Goal: Task Accomplishment & Management: Manage account settings

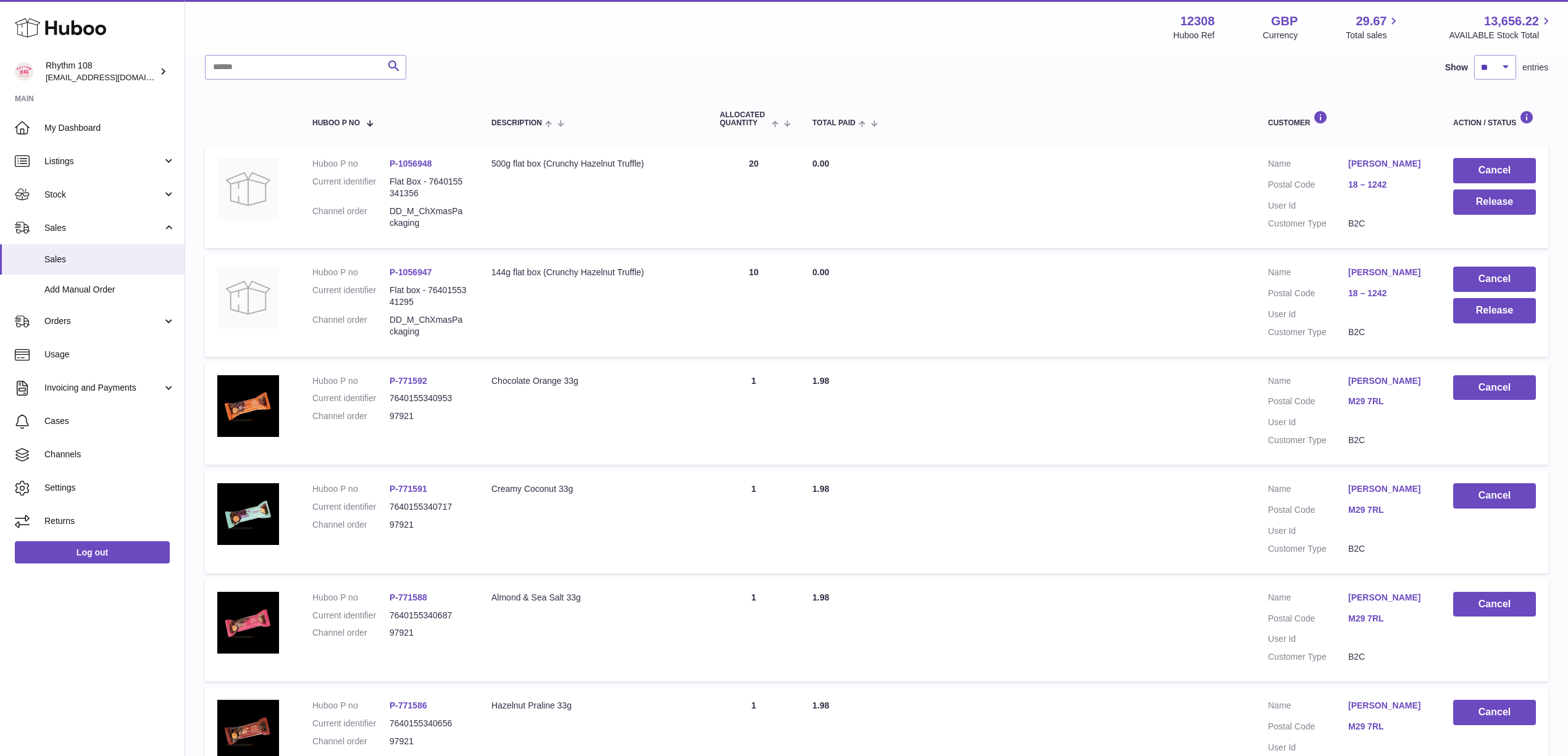
click at [458, 65] on div "Search Show ** ** ** *** entries" at bounding box center [877, 67] width 1343 height 25
click at [77, 184] on link "Stock" at bounding box center [92, 195] width 184 height 34
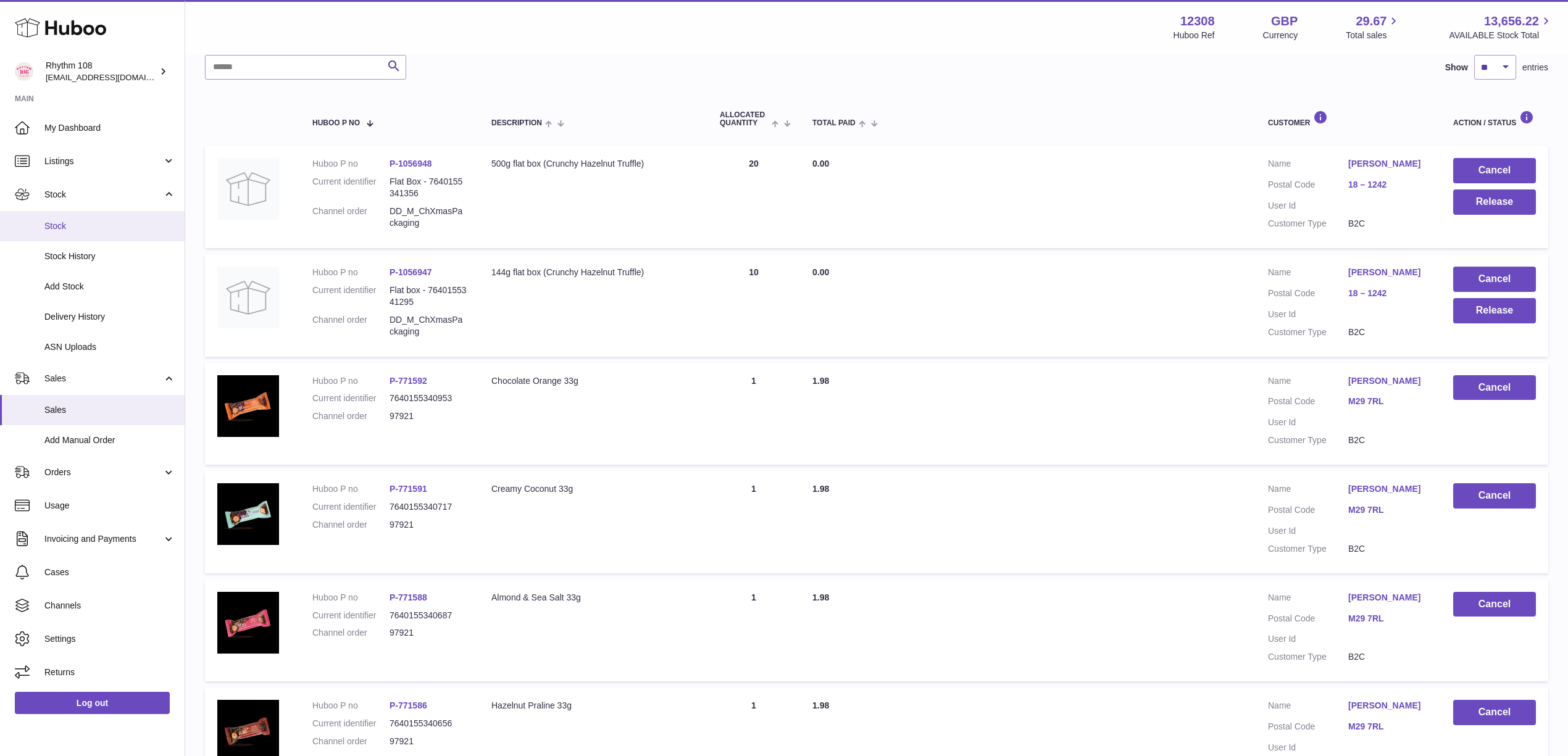
click at [101, 222] on span "Stock" at bounding box center [109, 226] width 131 height 12
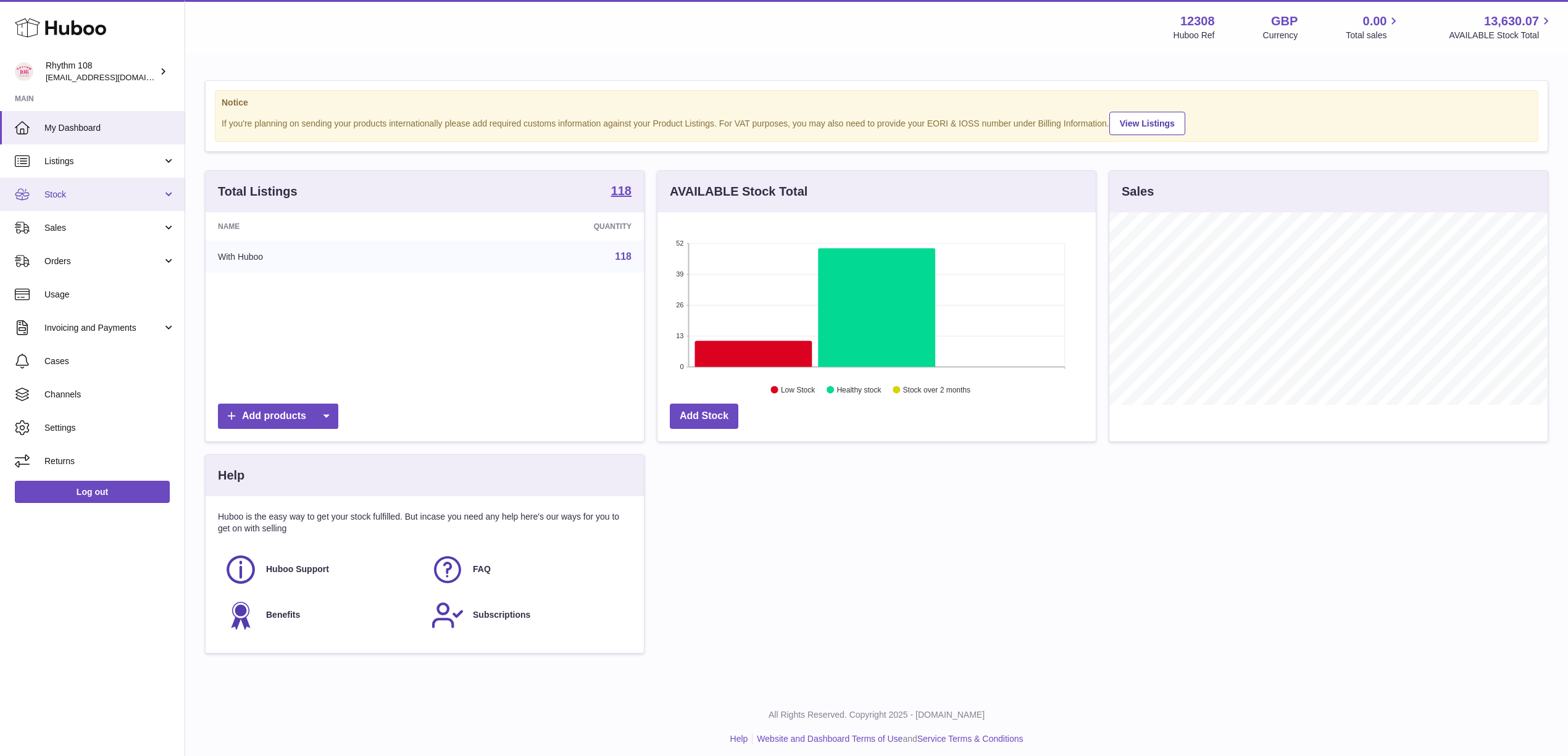
scroll to position [616810, 616856]
click at [52, 187] on link "Stock" at bounding box center [92, 195] width 184 height 34
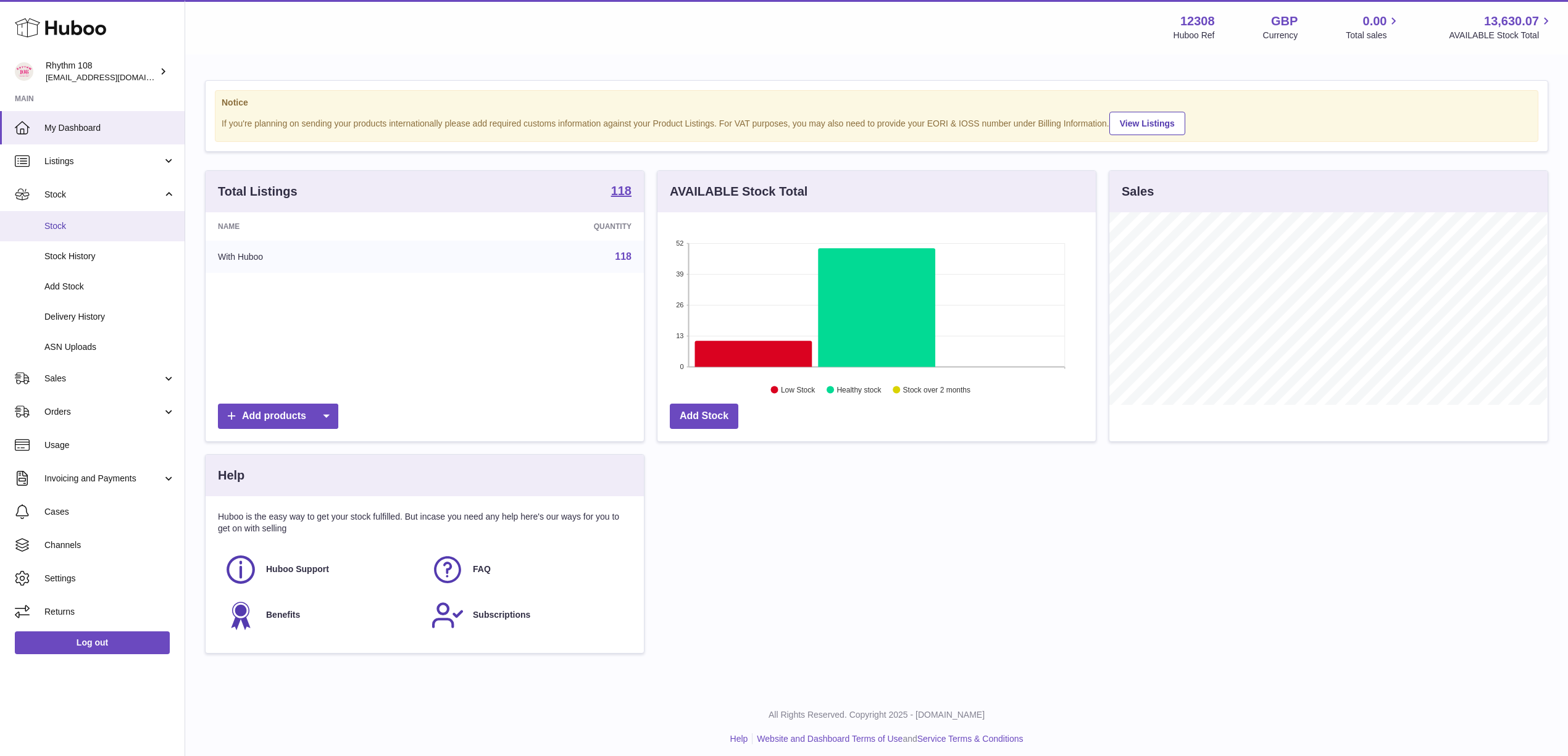
click at [96, 220] on span "Stock" at bounding box center [109, 226] width 131 height 12
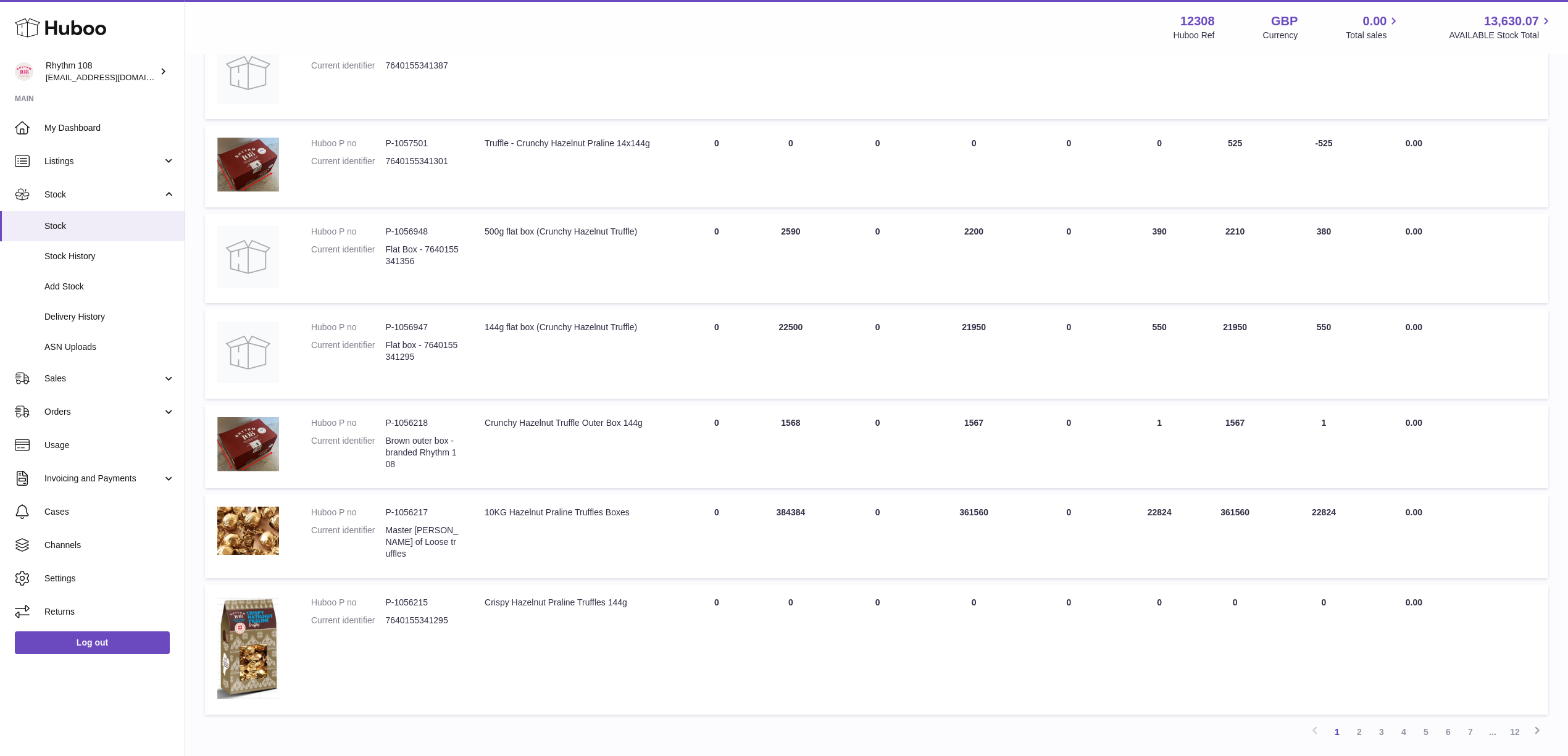
scroll to position [565, 0]
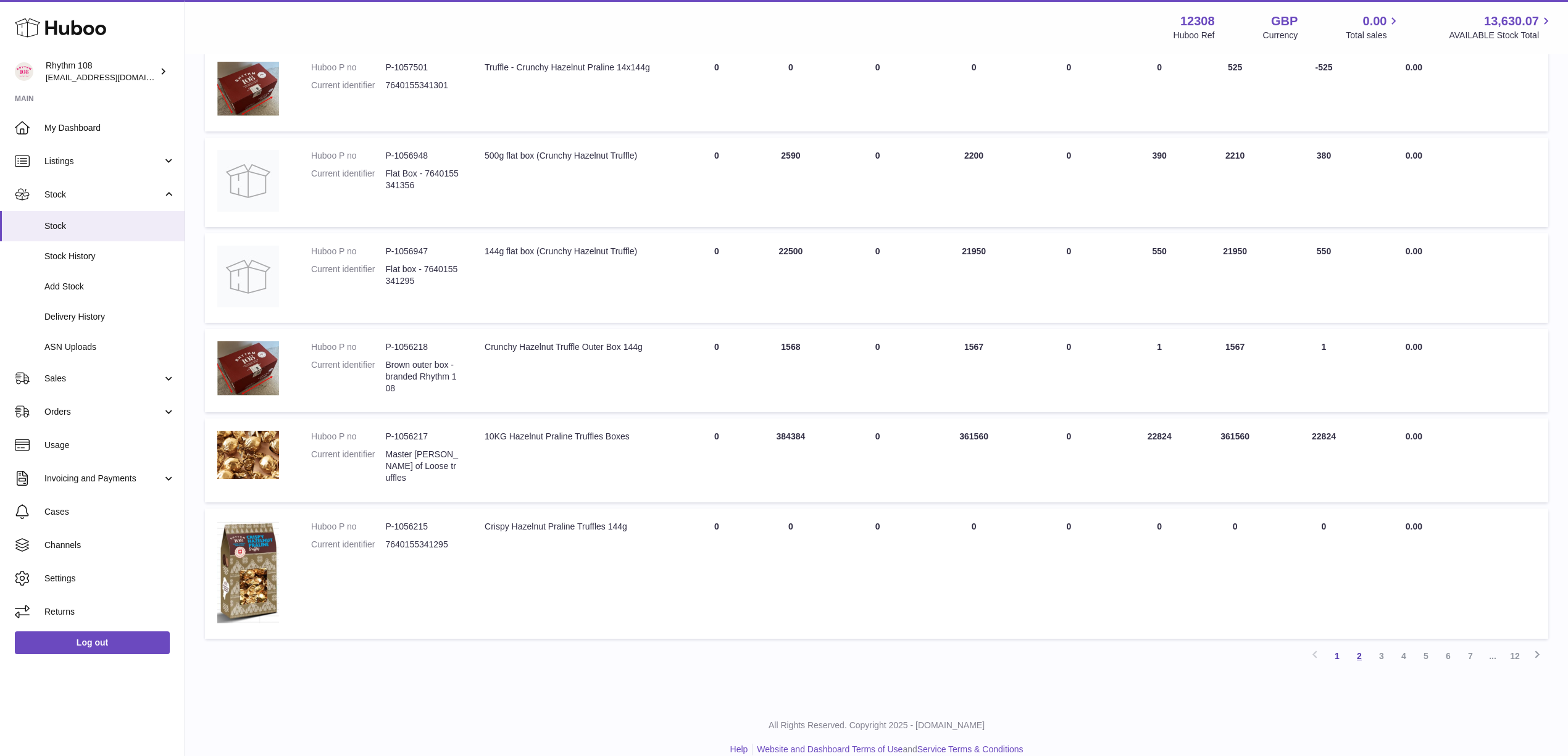
click at [1359, 645] on link "2" at bounding box center [1360, 656] width 22 height 22
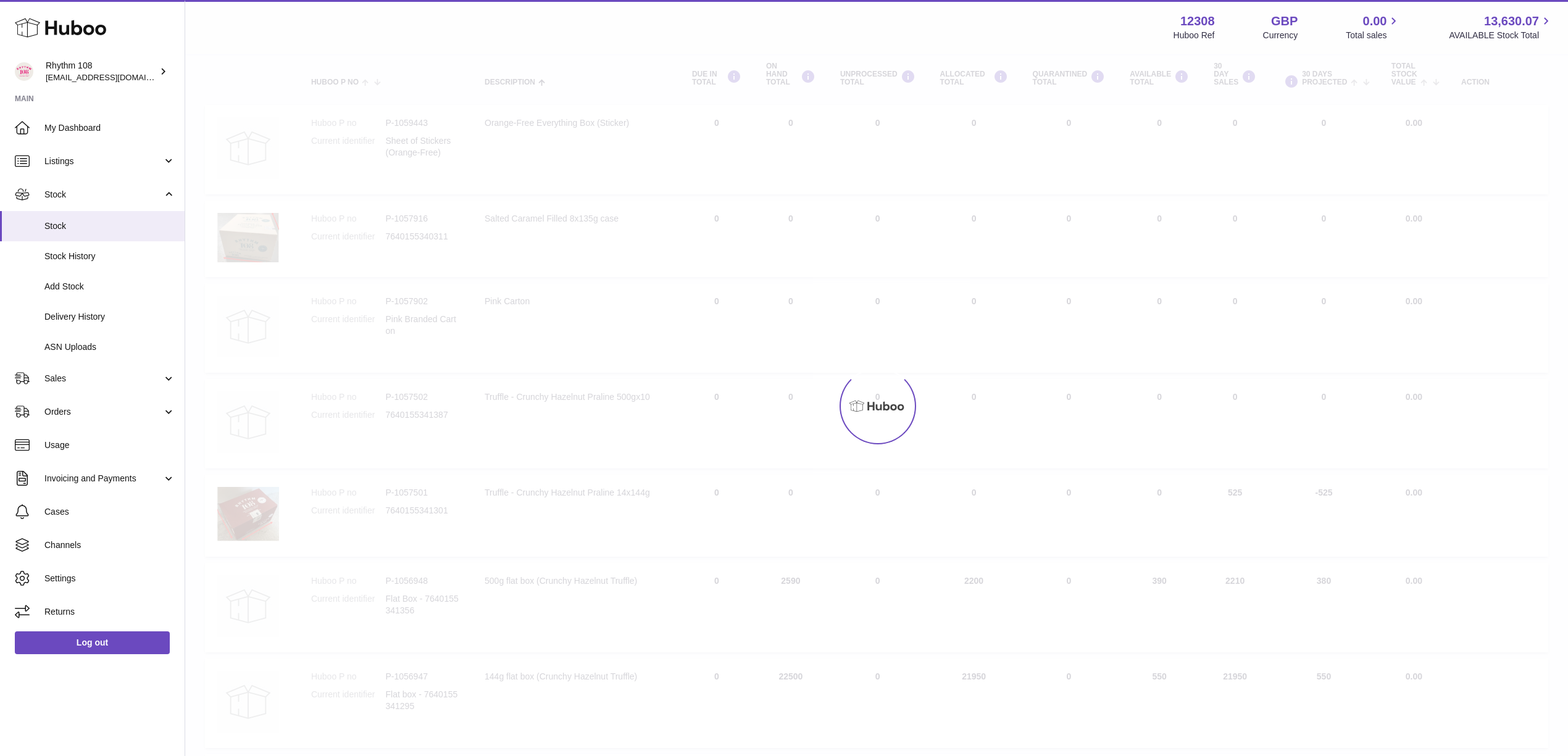
scroll to position [55, 0]
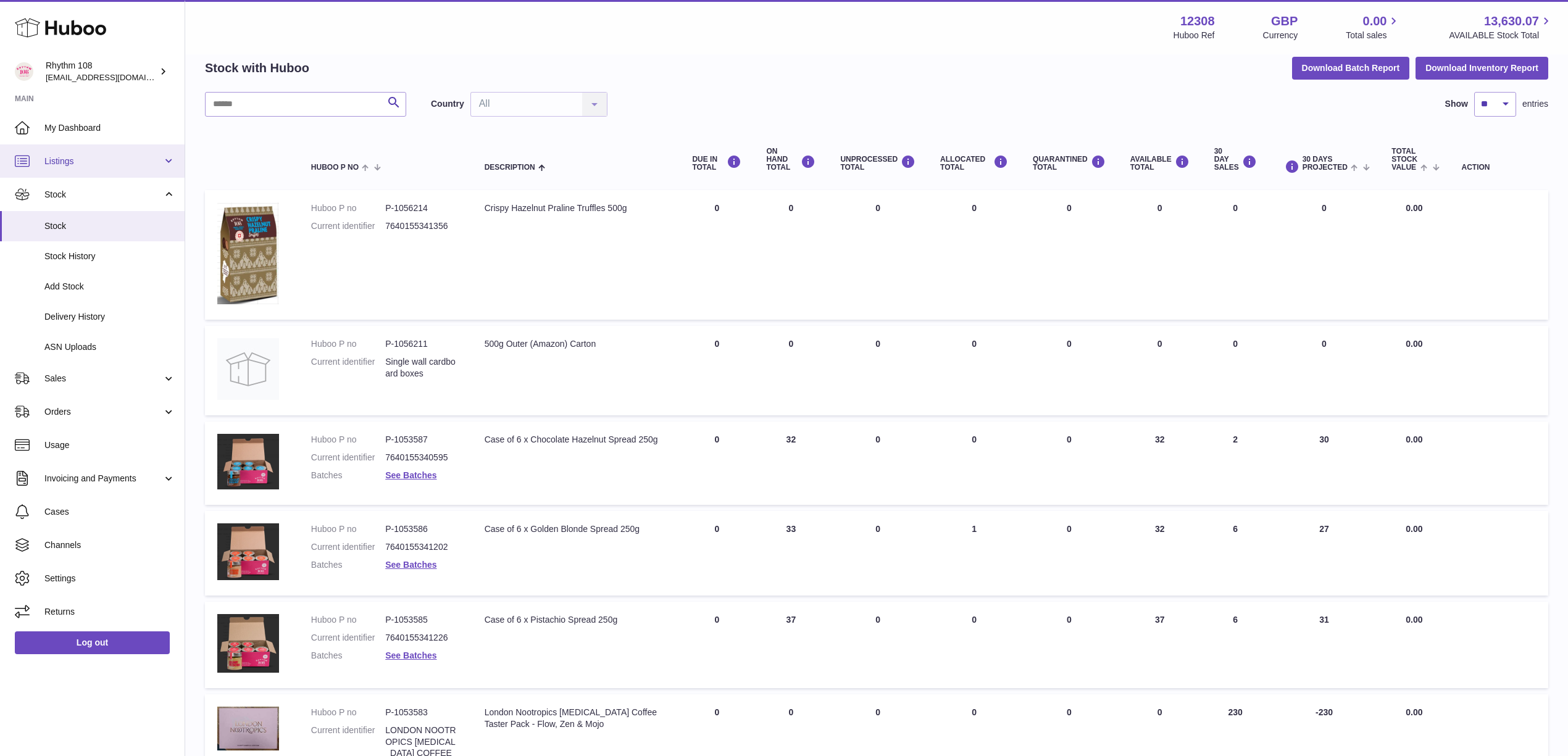
click at [82, 160] on span "Listings" at bounding box center [103, 161] width 118 height 12
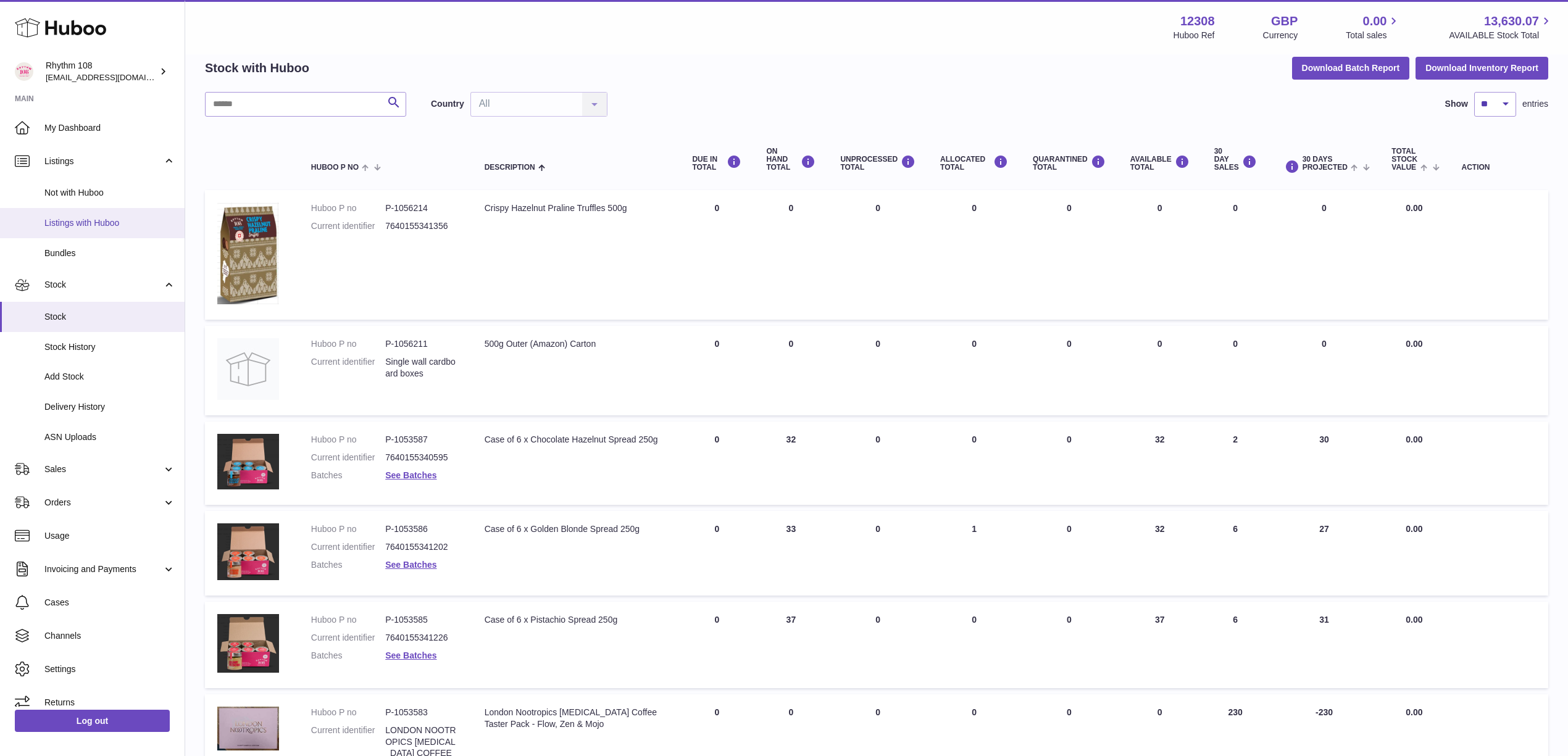
click at [71, 226] on span "Listings with Huboo" at bounding box center [109, 223] width 131 height 12
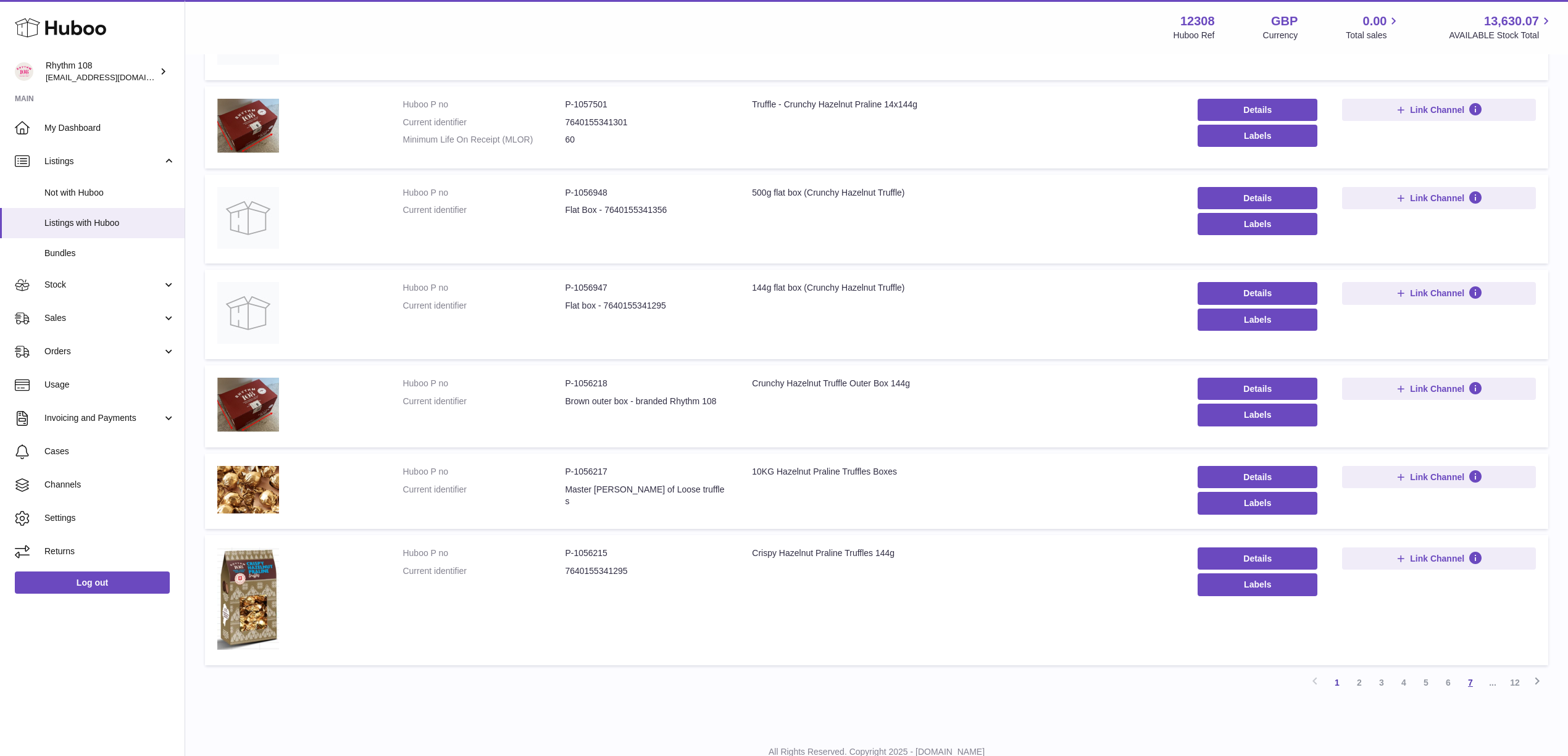
scroll to position [541, 0]
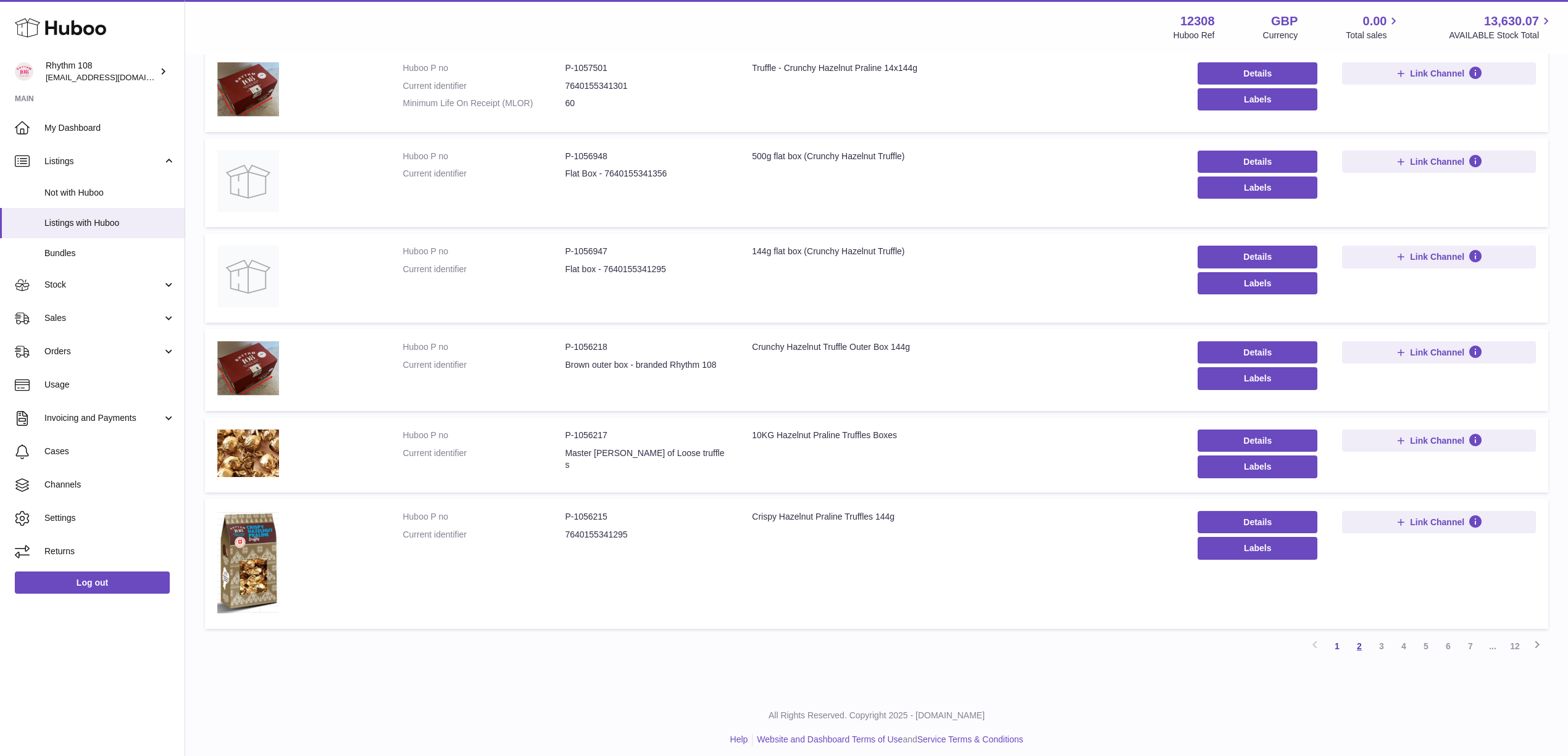
click at [1356, 639] on link "2" at bounding box center [1360, 646] width 22 height 22
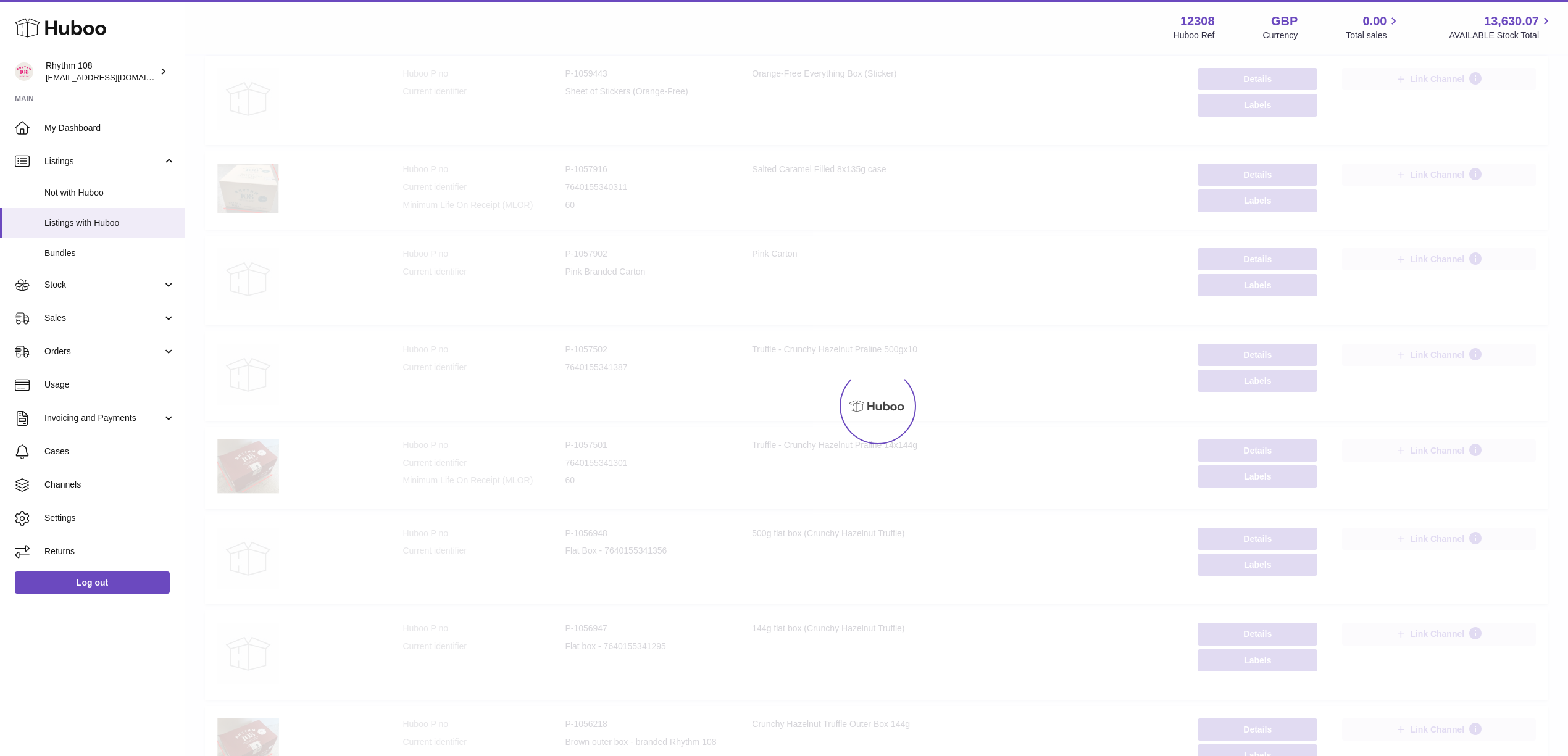
scroll to position [55, 0]
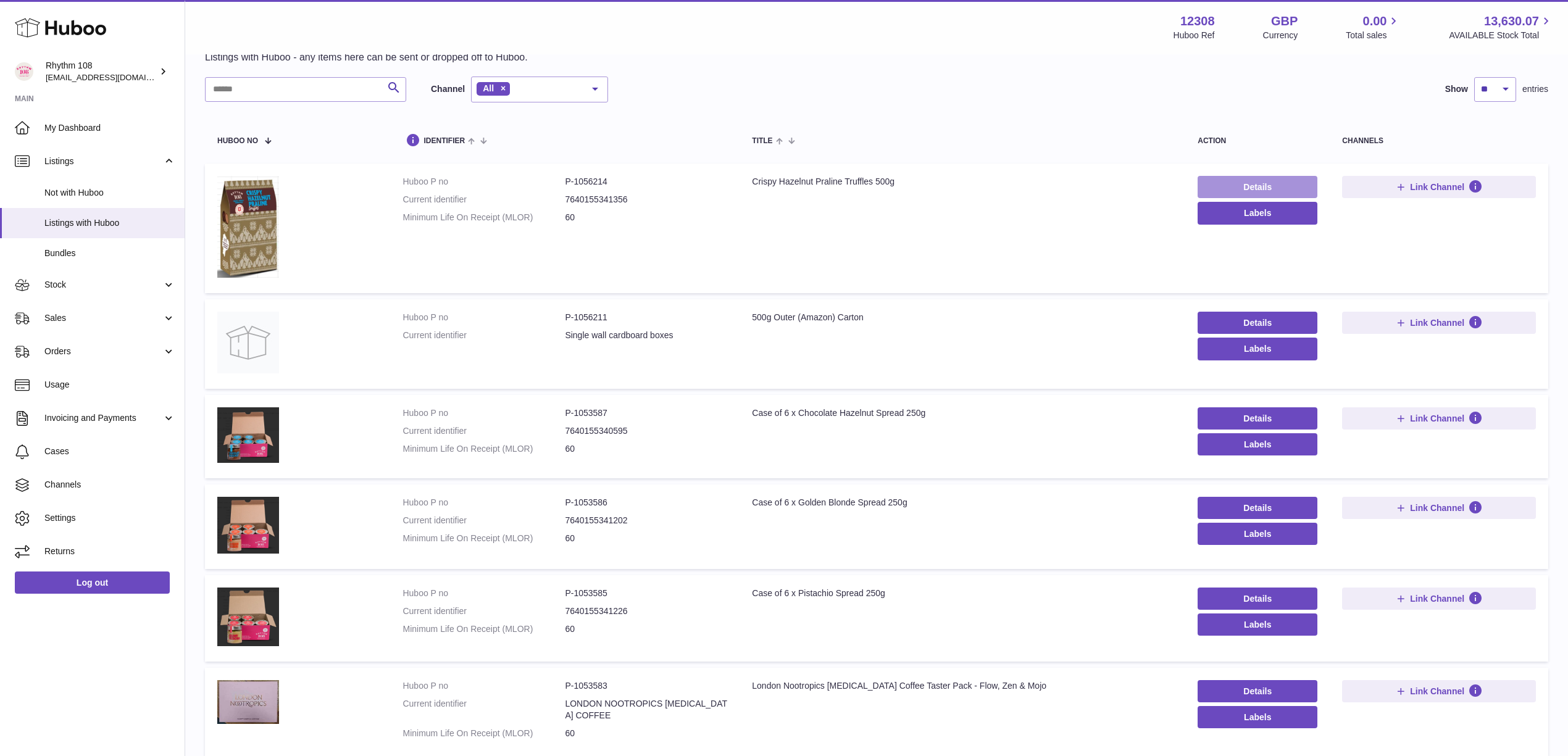
click at [1253, 183] on link "Details" at bounding box center [1257, 187] width 119 height 22
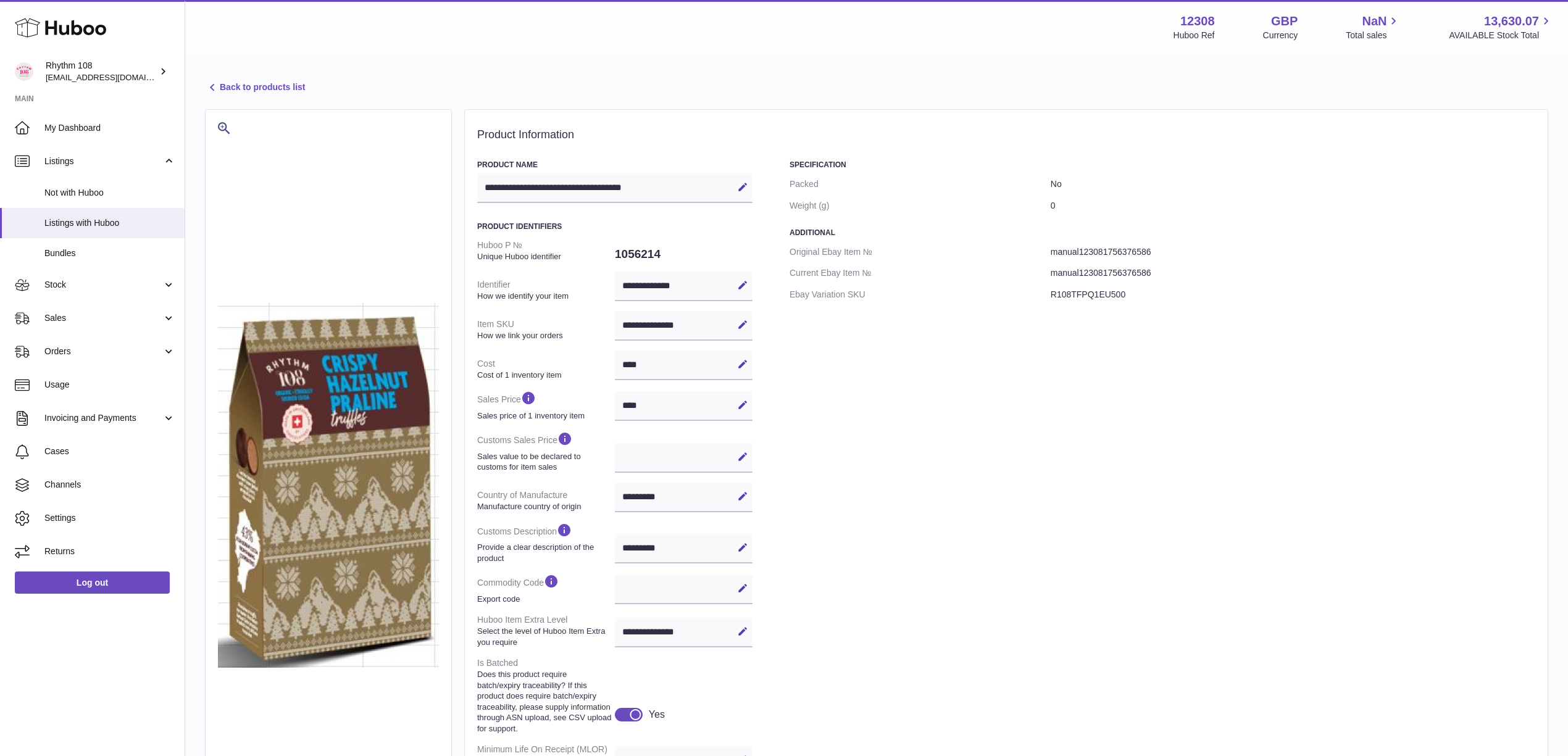
select select "***"
select select "****"
drag, startPoint x: 703, startPoint y: 327, endPoint x: 625, endPoint y: 327, distance: 78.0
click at [625, 327] on div "**********" at bounding box center [683, 325] width 138 height 30
drag, startPoint x: 1324, startPoint y: 198, endPoint x: 1327, endPoint y: 189, distance: 9.5
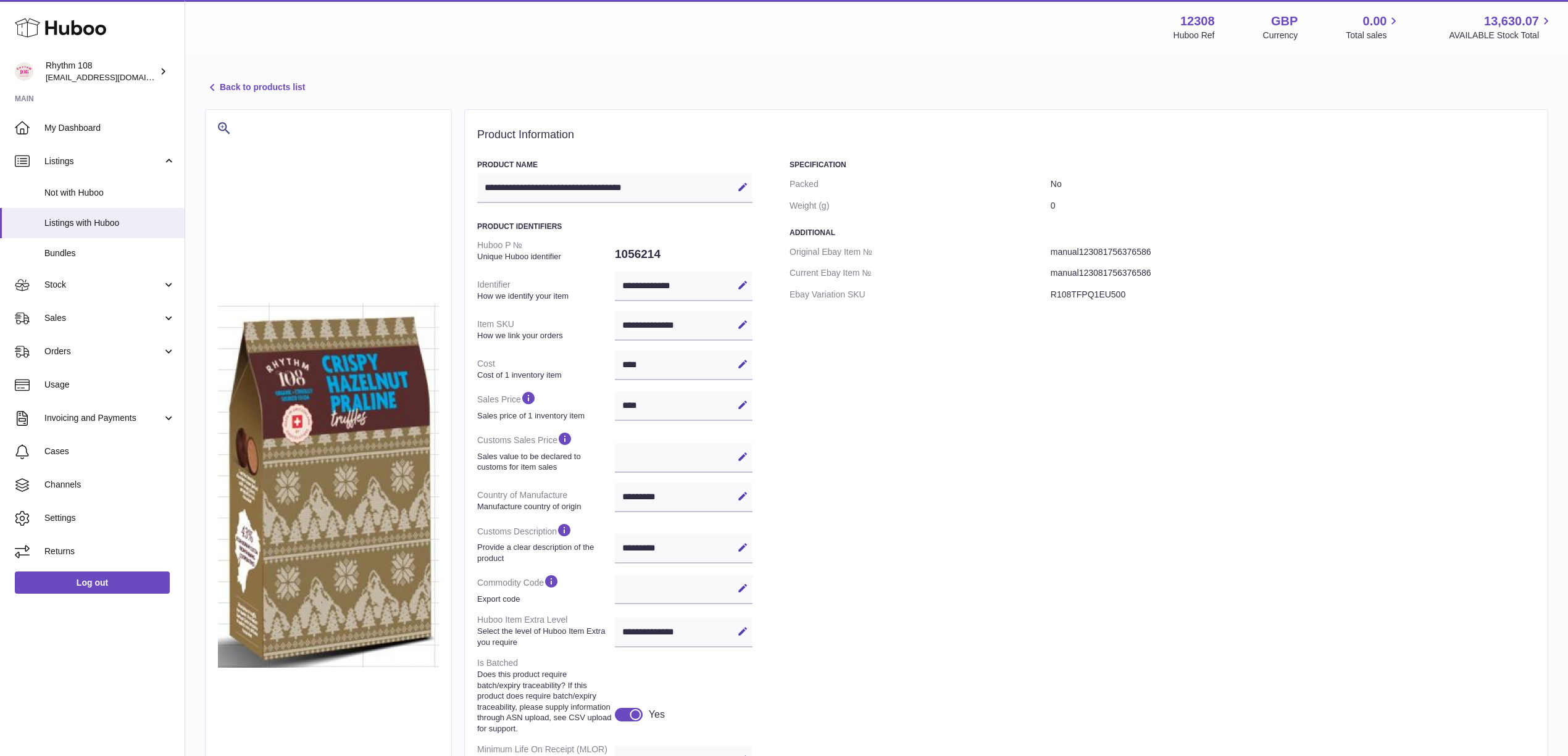
click at [1324, 198] on dd "0" at bounding box center [1292, 205] width 485 height 22
